Goal: Task Accomplishment & Management: Use online tool/utility

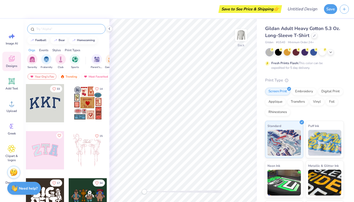
click at [55, 30] on input "text" at bounding box center [69, 28] width 66 height 5
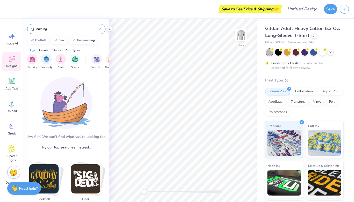
click at [46, 50] on div "Events" at bounding box center [43, 50] width 9 height 5
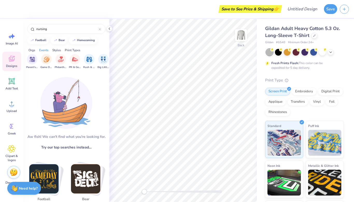
click at [56, 49] on div "Styles" at bounding box center [56, 50] width 9 height 5
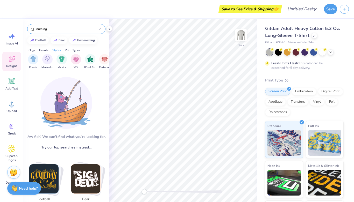
scroll to position [0, 272]
click at [62, 31] on input "nursing" at bounding box center [67, 28] width 63 height 5
type input "nurse"
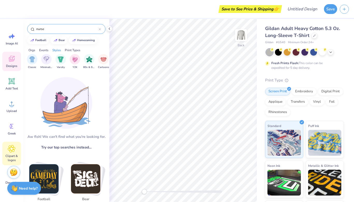
click at [13, 153] on div "Clipart & logos" at bounding box center [11, 154] width 19 height 24
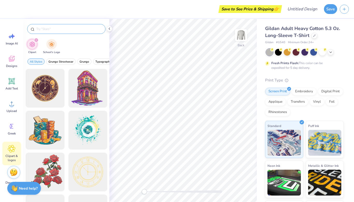
click at [66, 31] on input "text" at bounding box center [69, 28] width 66 height 5
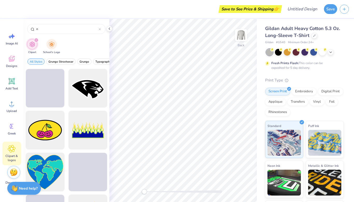
type input "n"
click at [36, 41] on icon "filter for Clipart" at bounding box center [36, 40] width 2 height 2
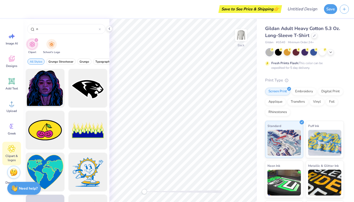
click at [36, 41] on icon "filter for Clipart" at bounding box center [36, 40] width 2 height 2
click at [12, 67] on span "Designs" at bounding box center [11, 66] width 11 height 4
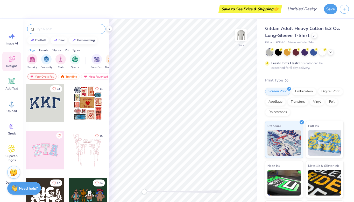
click at [71, 29] on input "text" at bounding box center [69, 28] width 66 height 5
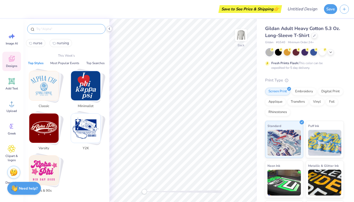
click at [109, 30] on icon at bounding box center [109, 29] width 4 height 4
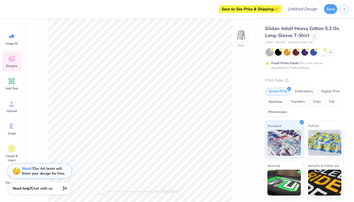
click at [17, 61] on div "Designs" at bounding box center [11, 61] width 19 height 19
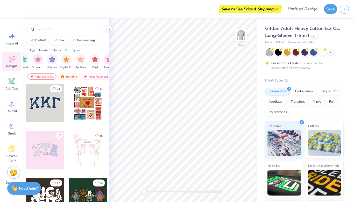
scroll to position [0, 439]
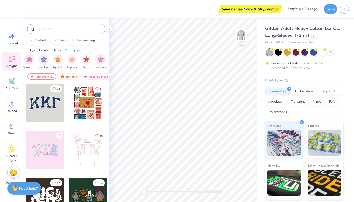
click at [63, 28] on input "text" at bounding box center [69, 28] width 66 height 5
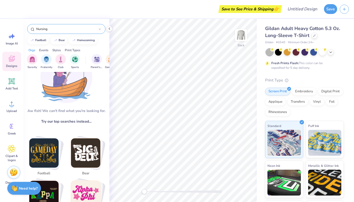
scroll to position [27, 0]
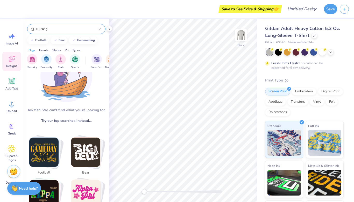
type input "Nursing"
click at [15, 173] on img at bounding box center [14, 172] width 8 height 8
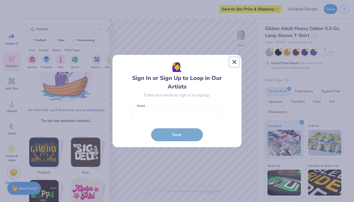
click at [235, 62] on button "Close" at bounding box center [235, 62] width 10 height 10
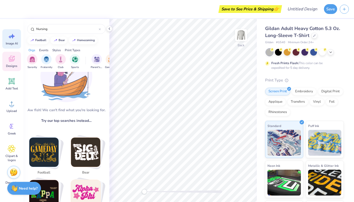
click at [11, 43] on span "Image AI" at bounding box center [12, 43] width 12 height 4
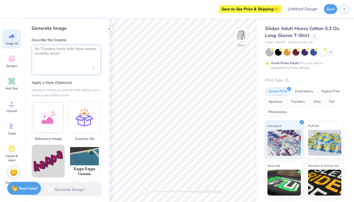
click at [71, 54] on textarea at bounding box center [66, 53] width 63 height 13
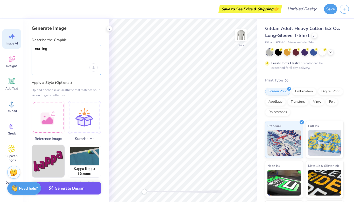
type textarea "nursing"
click at [70, 189] on button "Generate Design" at bounding box center [66, 188] width 69 height 13
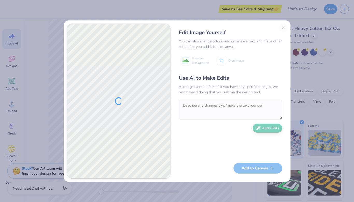
click at [283, 28] on div "Edit Image Yourself You can also change colors, add or remove text, and make ot…" at bounding box center [231, 101] width 114 height 155
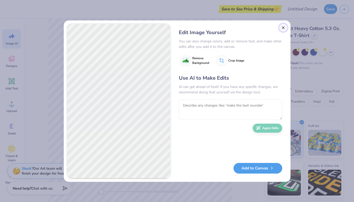
click at [284, 27] on button "Close" at bounding box center [283, 28] width 8 height 8
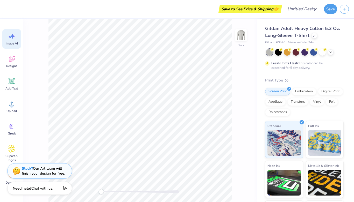
scroll to position [0, 12]
click at [16, 60] on div "Designs" at bounding box center [11, 61] width 19 height 19
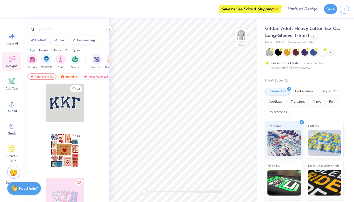
scroll to position [0, 0]
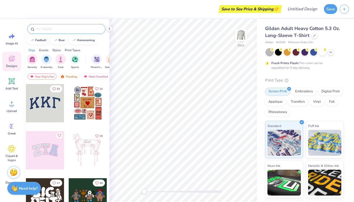
click at [64, 29] on input "text" at bounding box center [69, 28] width 66 height 5
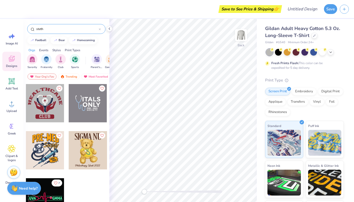
click at [50, 28] on input "steth" at bounding box center [67, 28] width 63 height 5
type input "s"
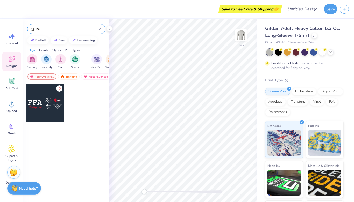
type input "n"
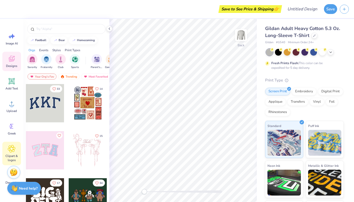
click at [12, 146] on icon at bounding box center [12, 149] width 8 height 8
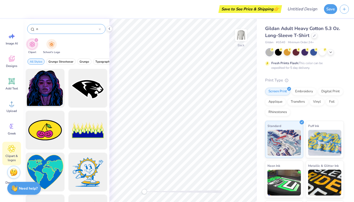
click at [57, 30] on input "n" at bounding box center [67, 28] width 63 height 5
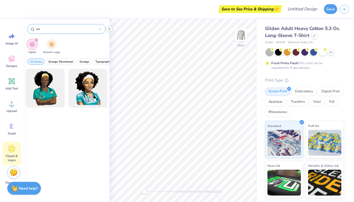
type input "n"
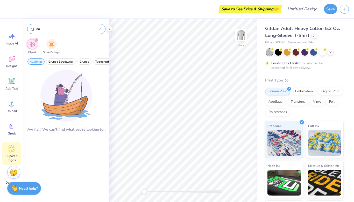
type input "n"
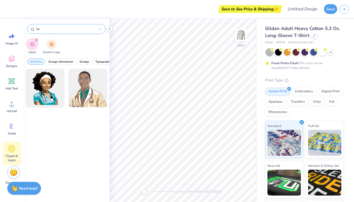
type input "h"
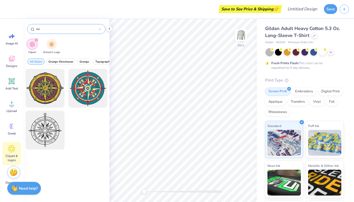
type input "n"
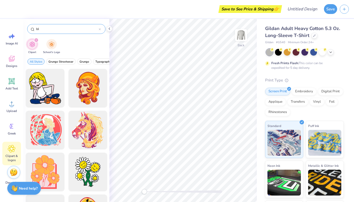
type input "b"
